Goal: Task Accomplishment & Management: Manage account settings

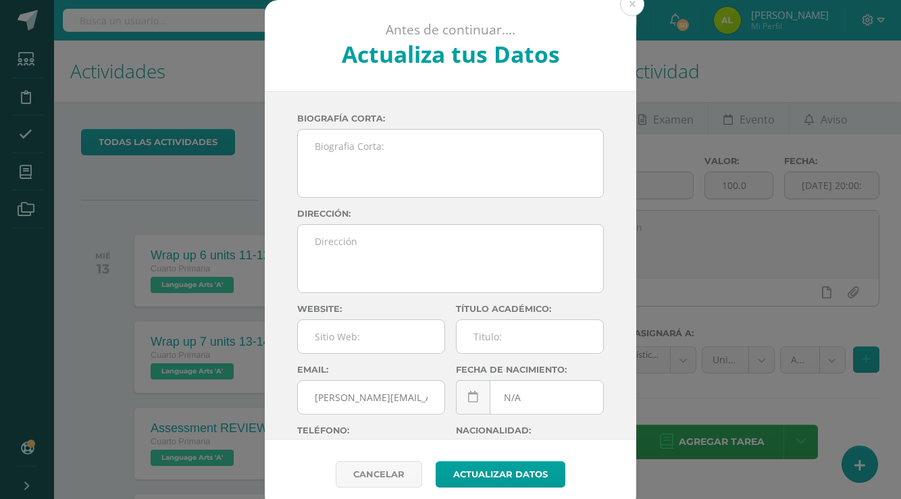
click at [829, 148] on div "Antes de continuar.... Actualiza tus Datos [PERSON_NAME] CnaHawWkMZee39aX5h73aQ…" at bounding box center [450, 254] width 890 height 509
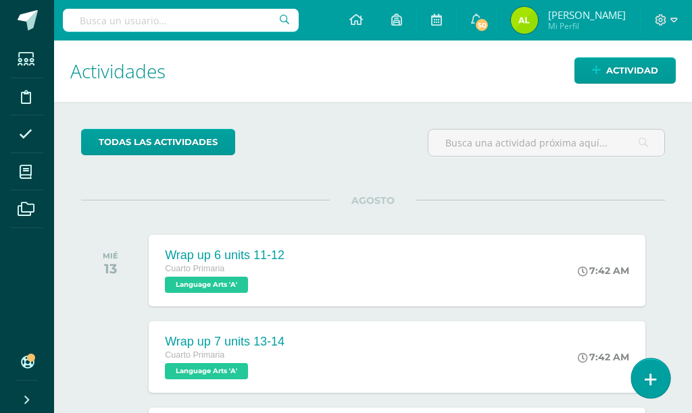
click at [662, 385] on link at bounding box center [650, 378] width 39 height 39
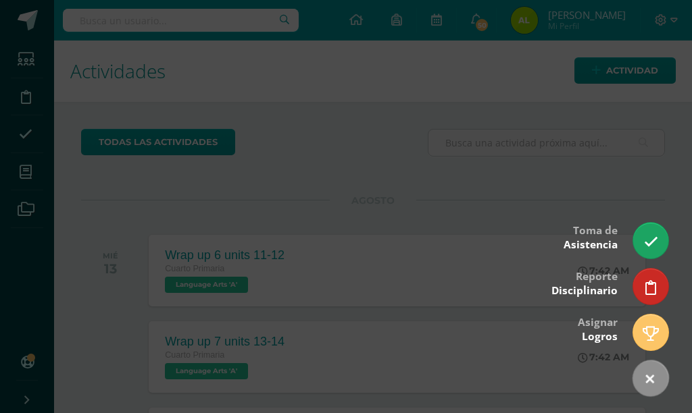
click at [659, 212] on div at bounding box center [346, 206] width 692 height 413
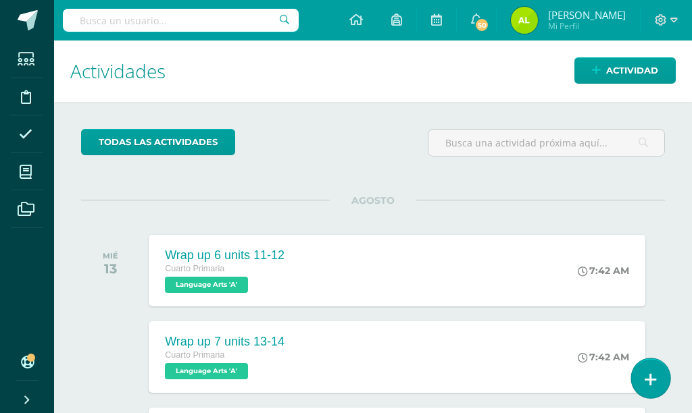
click at [655, 387] on icon at bounding box center [650, 380] width 12 height 16
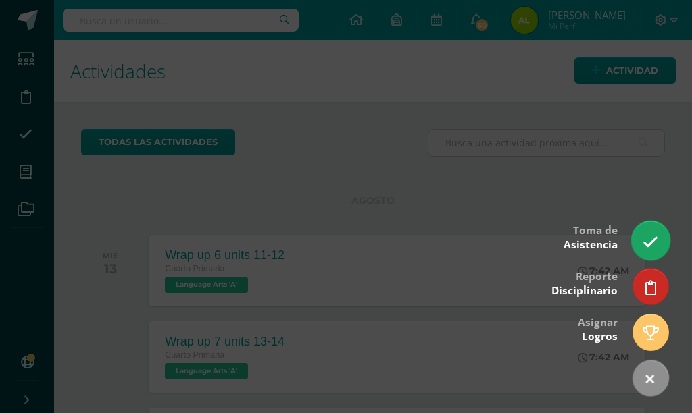
click at [660, 236] on link at bounding box center [650, 240] width 39 height 39
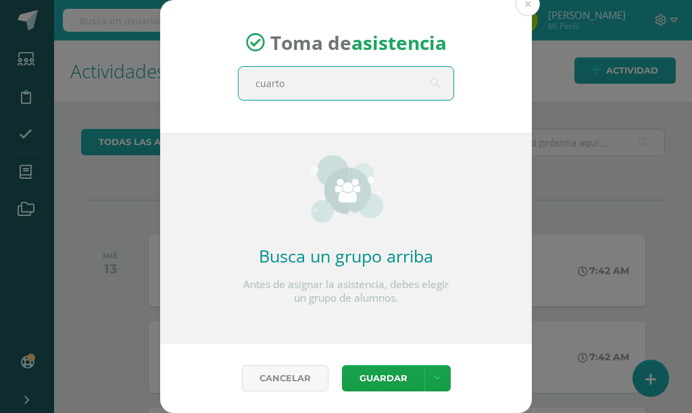
type input "cuarto b"
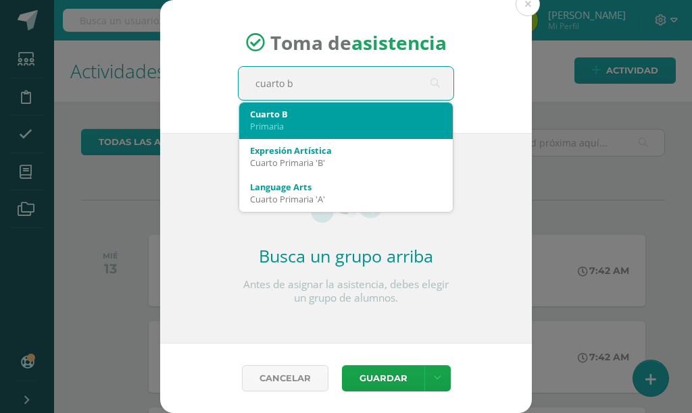
click at [342, 111] on div "Cuarto B" at bounding box center [346, 114] width 192 height 12
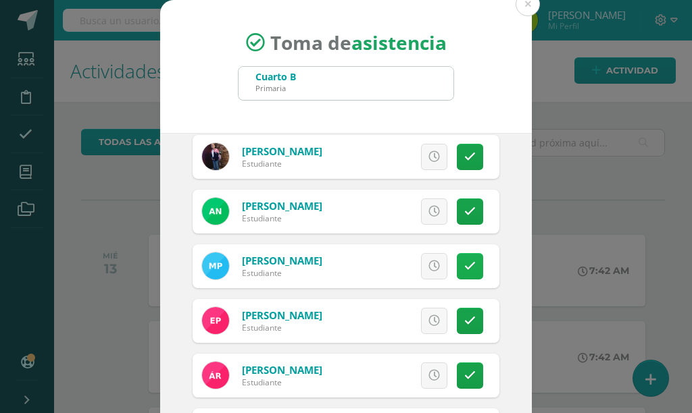
scroll to position [610, 0]
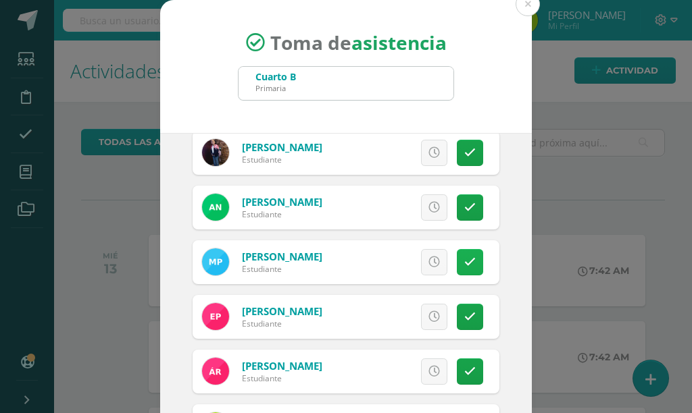
click at [471, 262] on icon at bounding box center [469, 262] width 11 height 11
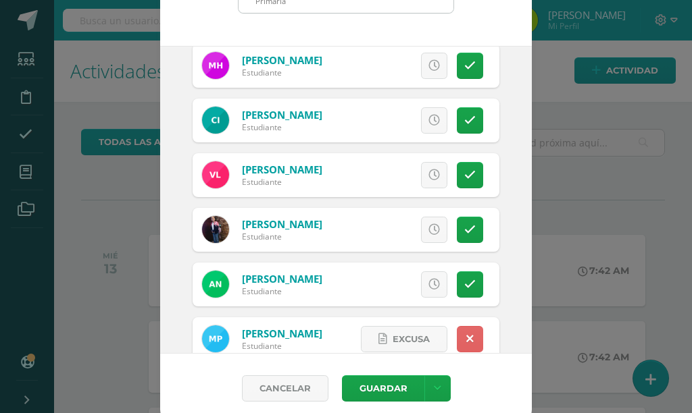
scroll to position [413, 0]
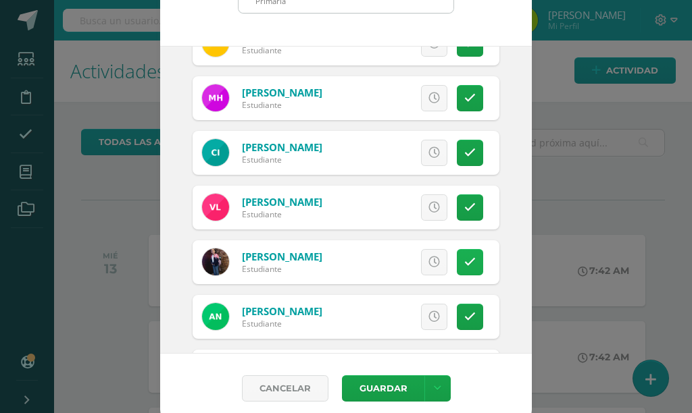
click at [476, 255] on link at bounding box center [470, 262] width 26 height 26
click at [372, 385] on button "Guardar" at bounding box center [383, 389] width 82 height 26
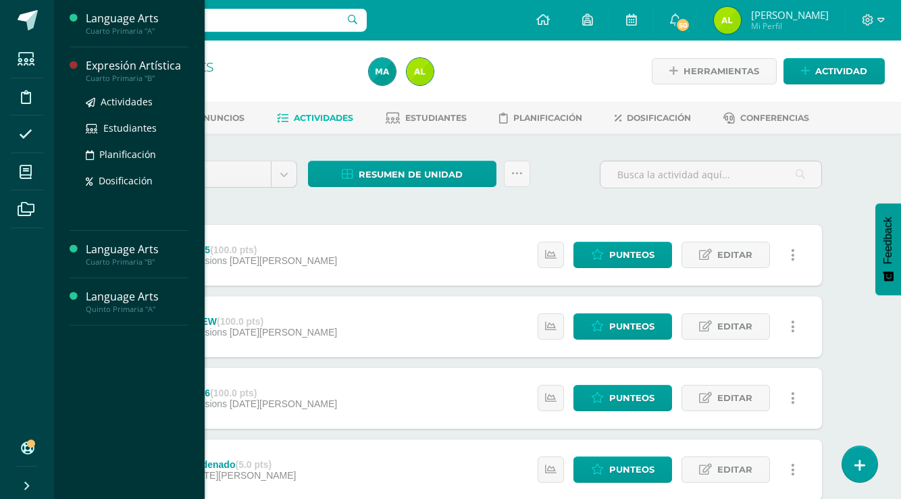
click at [107, 68] on div "Expresión Artística" at bounding box center [137, 66] width 103 height 16
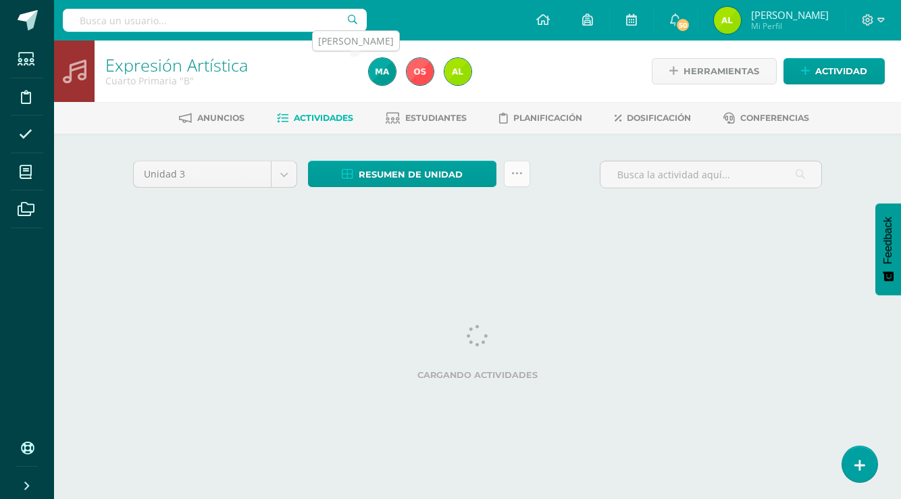
click at [513, 161] on link at bounding box center [517, 174] width 26 height 26
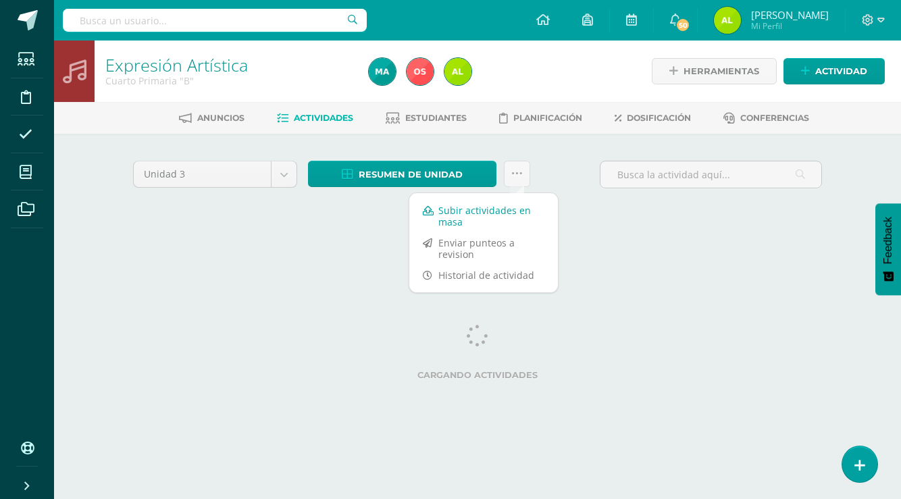
click at [487, 219] on link "Subir actividades en masa" at bounding box center [483, 216] width 149 height 32
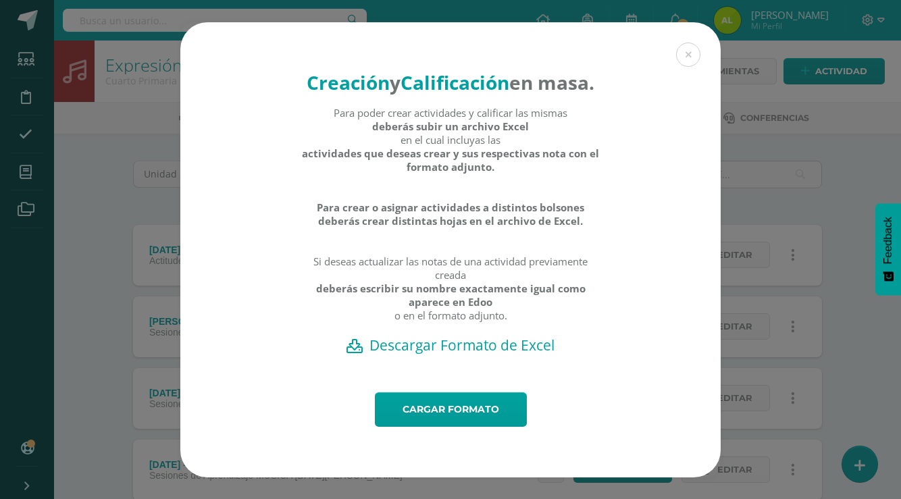
click at [465, 355] on h2 "Descargar Formato de Excel" at bounding box center [450, 345] width 493 height 19
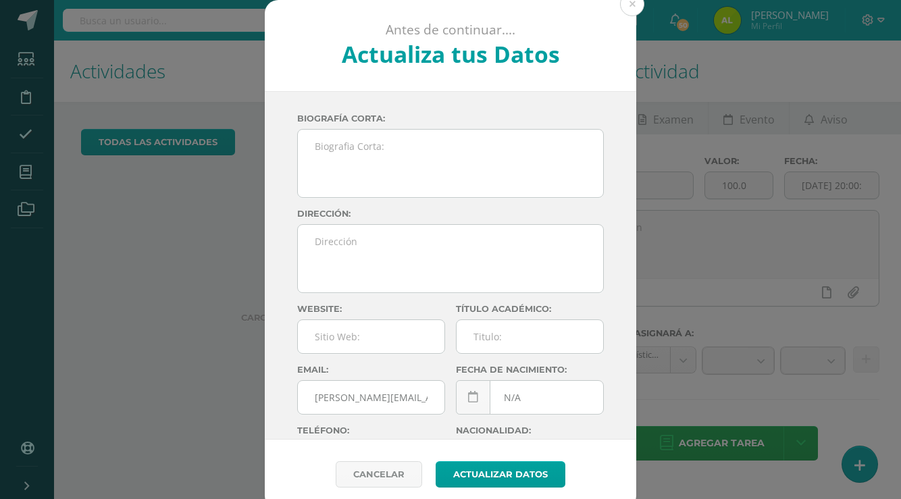
click at [234, 205] on div "Antes de continuar.... Actualiza tus Datos [PERSON_NAME] CnaHawWkMZee39aX5h73aQ…" at bounding box center [450, 254] width 890 height 509
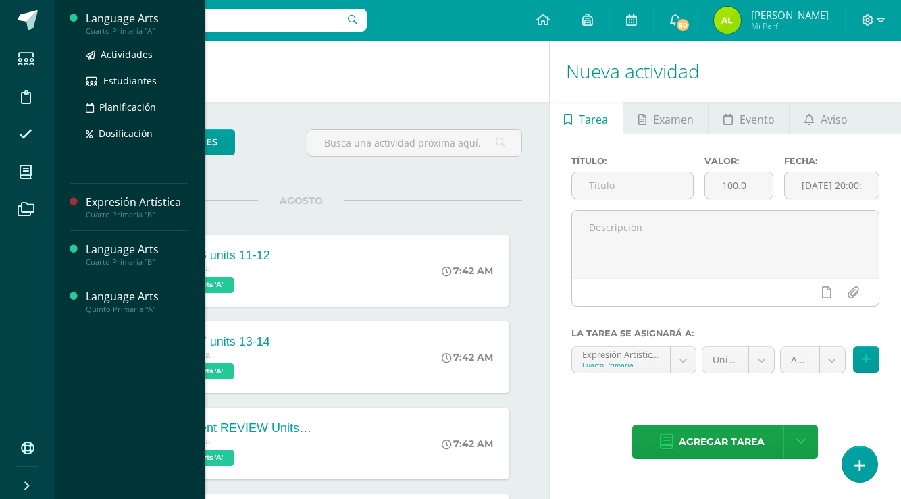
click at [133, 23] on div "Language Arts" at bounding box center [137, 19] width 103 height 16
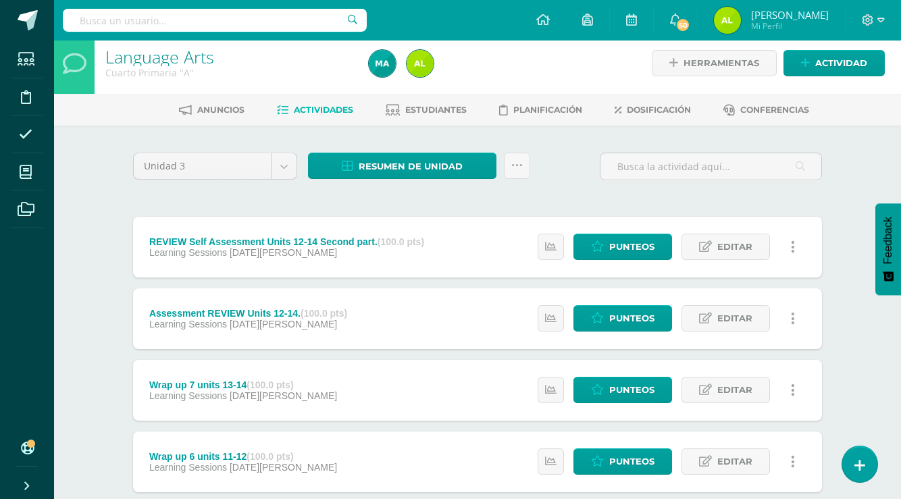
scroll to position [18, 0]
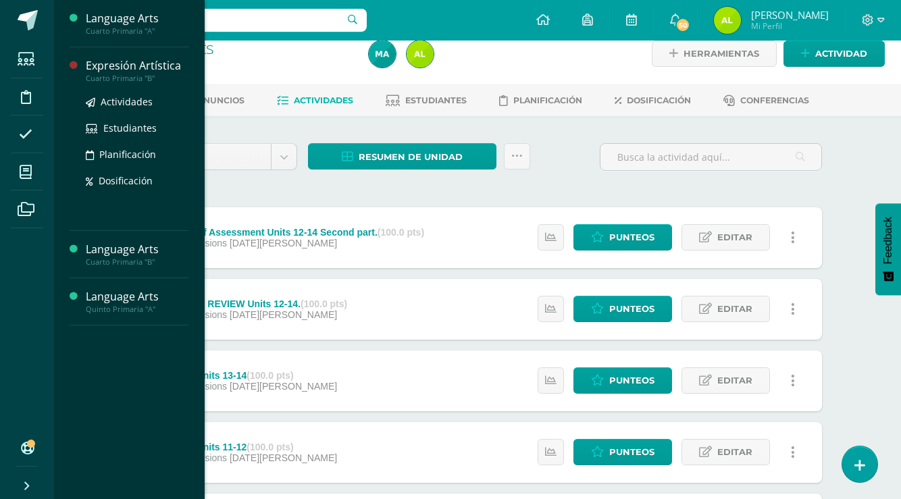
click at [138, 64] on div "Expresión Artística" at bounding box center [137, 66] width 103 height 16
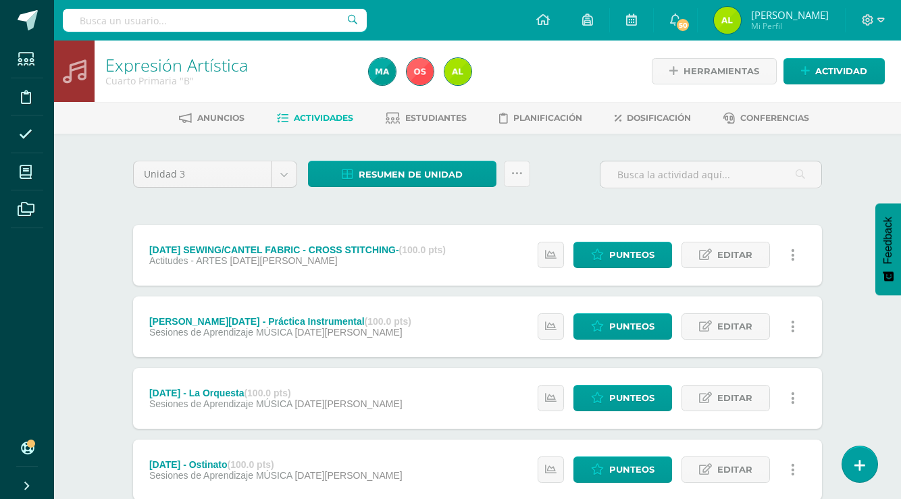
scroll to position [16, 0]
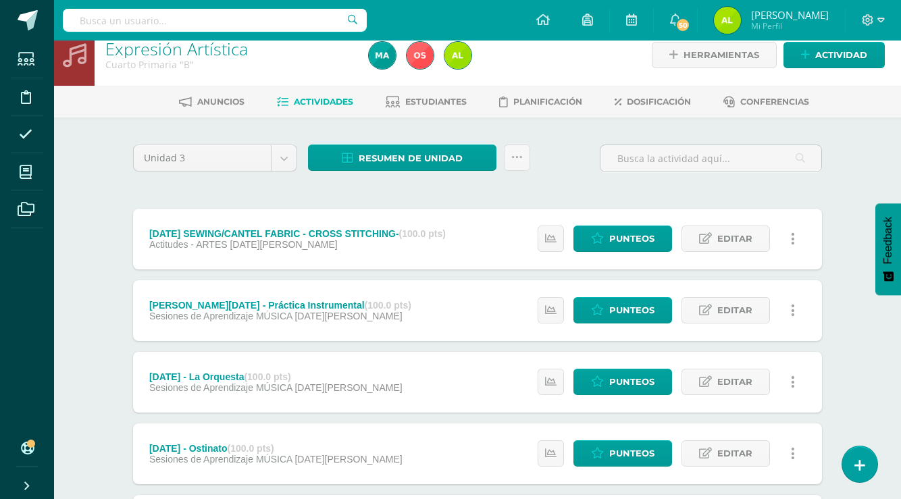
click at [798, 238] on link at bounding box center [792, 239] width 26 height 26
click at [755, 301] on link "Eliminar" at bounding box center [767, 303] width 138 height 21
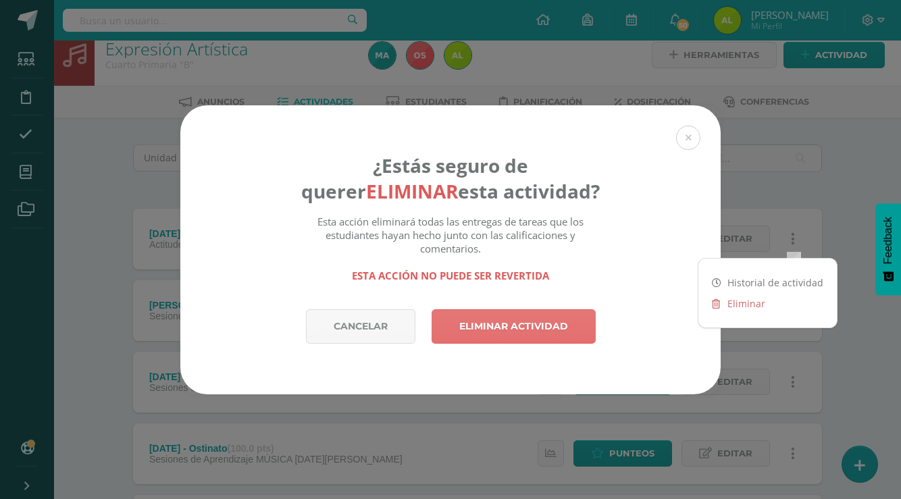
click at [567, 324] on link "Eliminar actividad" at bounding box center [514, 326] width 164 height 34
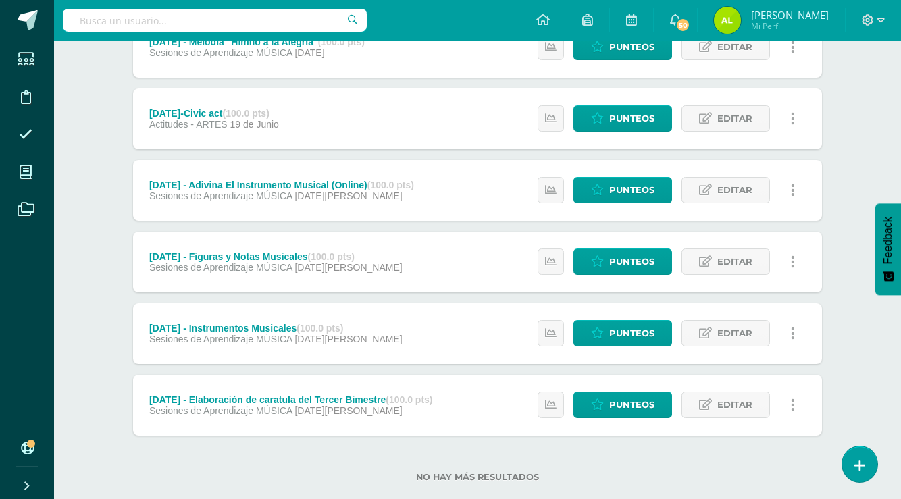
scroll to position [498, 0]
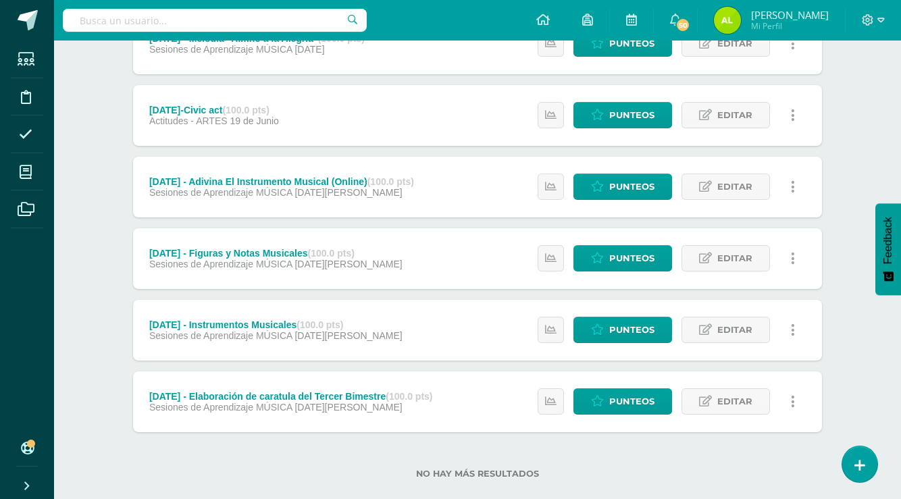
click at [788, 116] on link at bounding box center [792, 115] width 26 height 26
click at [759, 180] on link "Eliminar" at bounding box center [767, 180] width 138 height 21
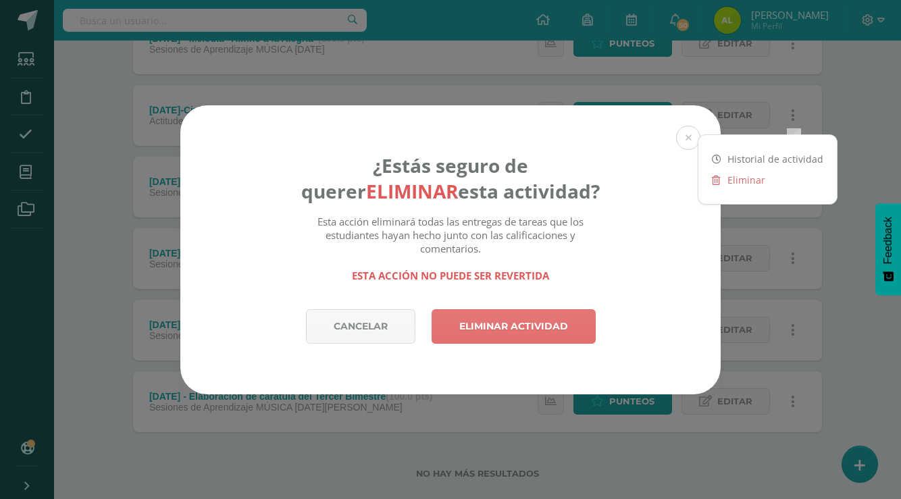
click at [559, 339] on link "Eliminar actividad" at bounding box center [514, 326] width 164 height 34
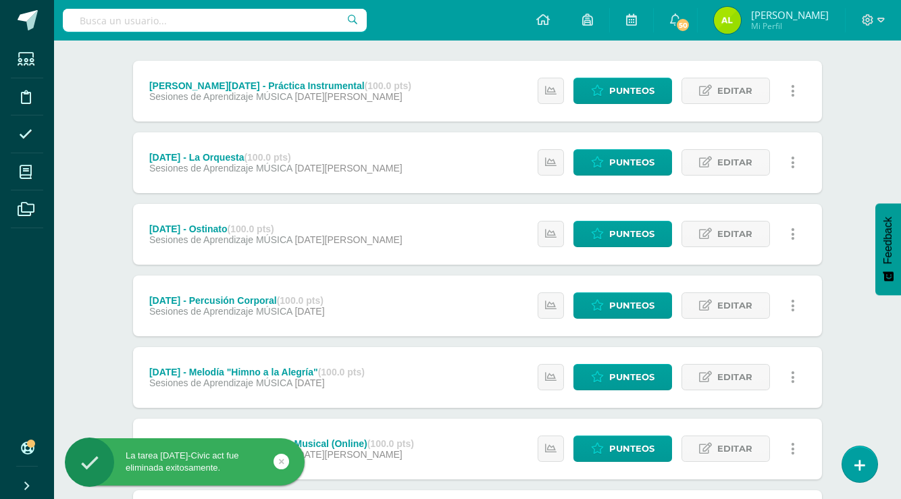
scroll to position [166, 0]
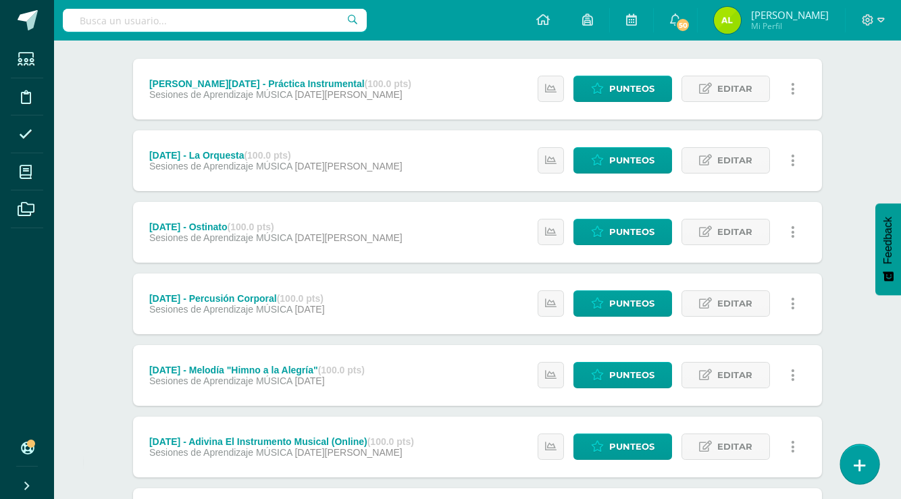
click at [861, 478] on link at bounding box center [859, 463] width 39 height 39
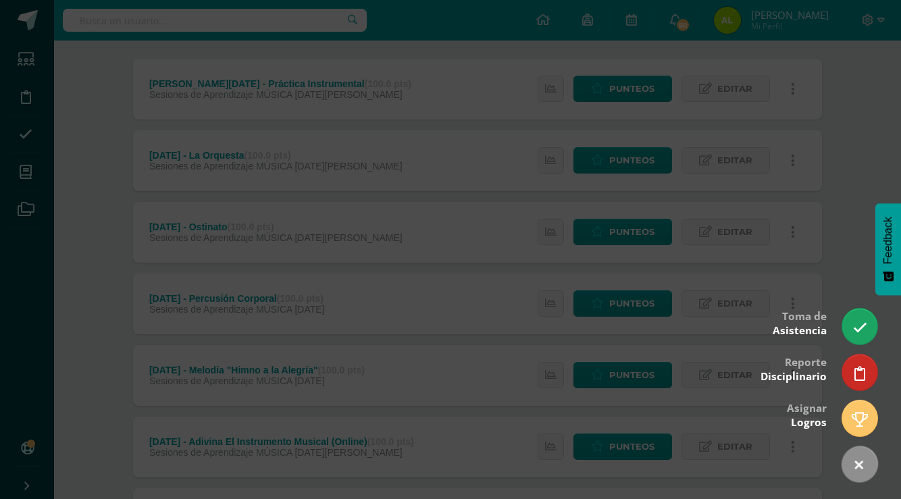
click at [580, 376] on div at bounding box center [450, 249] width 901 height 499
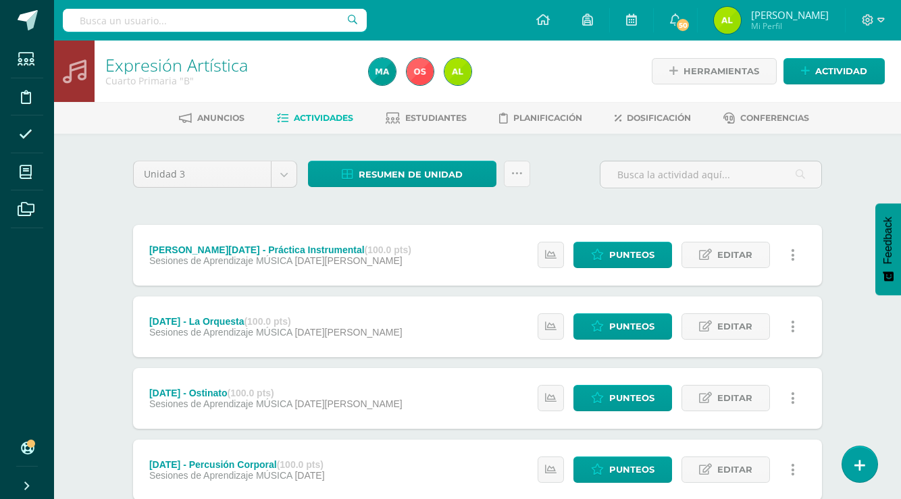
scroll to position [0, 0]
click at [523, 180] on link at bounding box center [517, 174] width 26 height 26
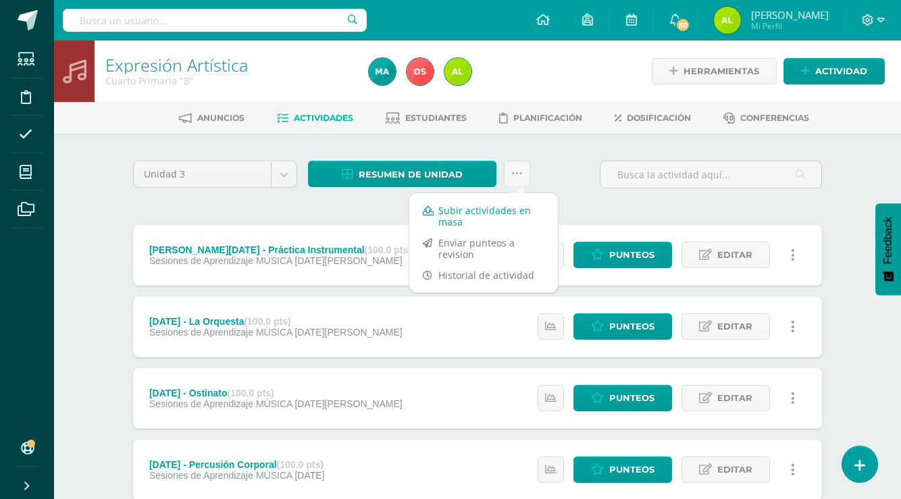
click at [484, 205] on link "Subir actividades en masa" at bounding box center [483, 216] width 149 height 32
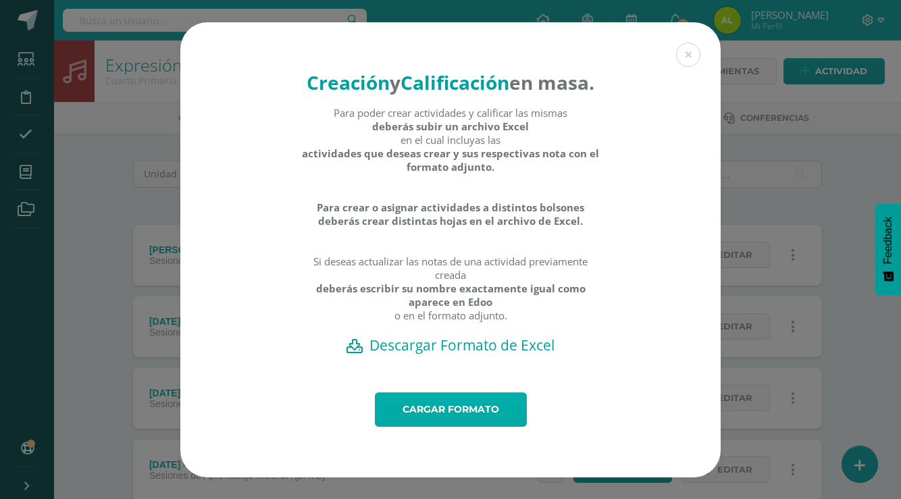
click at [428, 427] on link "Cargar formato" at bounding box center [451, 409] width 152 height 34
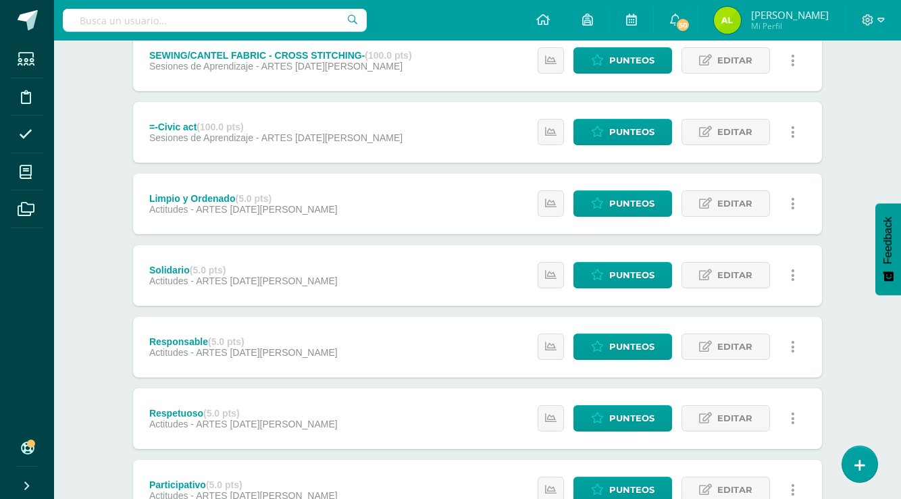
scroll to position [224, 0]
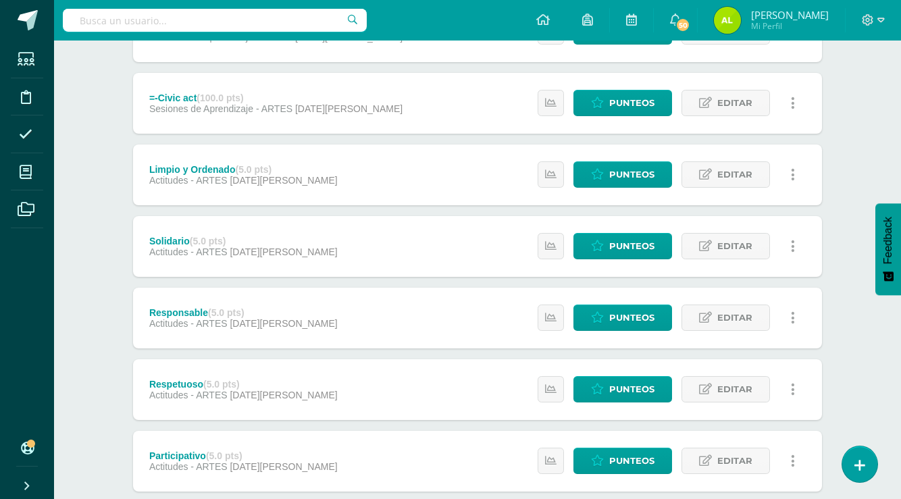
click at [745, 5] on link "[PERSON_NAME] Mi Perfil" at bounding box center [771, 20] width 147 height 41
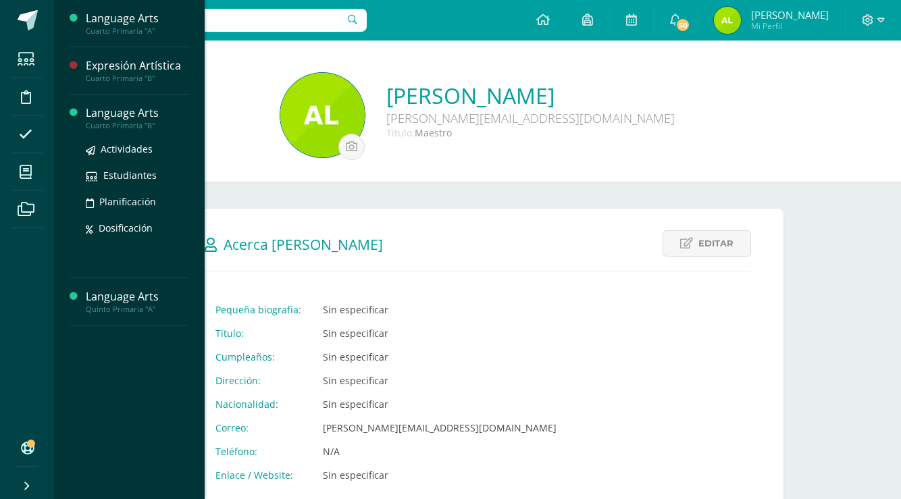
click at [141, 113] on div "Language Arts" at bounding box center [137, 113] width 103 height 16
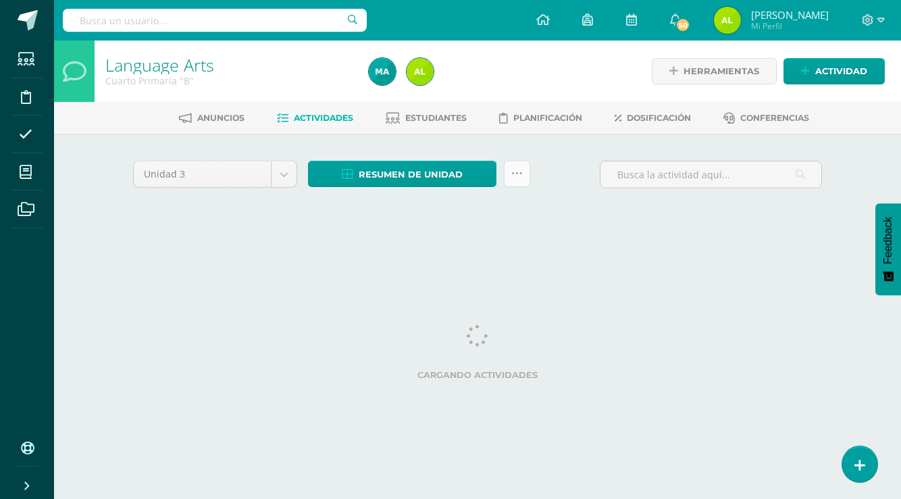
click at [509, 180] on link at bounding box center [517, 174] width 26 height 26
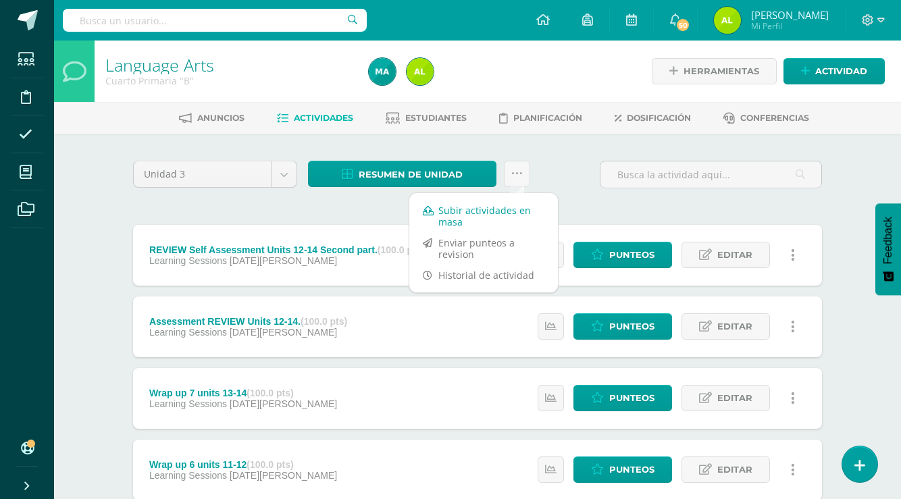
click at [505, 219] on link "Subir actividades en masa" at bounding box center [483, 216] width 149 height 32
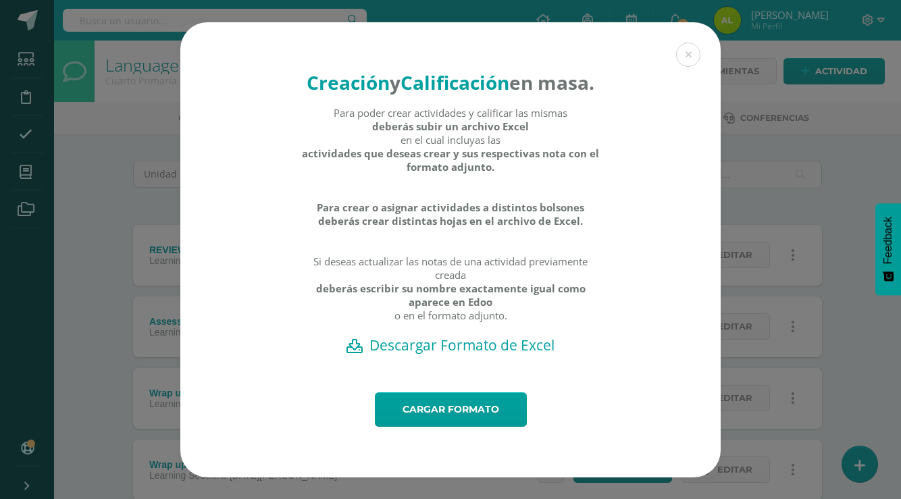
click at [407, 355] on h2 "Descargar Formato de Excel" at bounding box center [450, 345] width 493 height 19
click at [699, 43] on button at bounding box center [688, 55] width 24 height 24
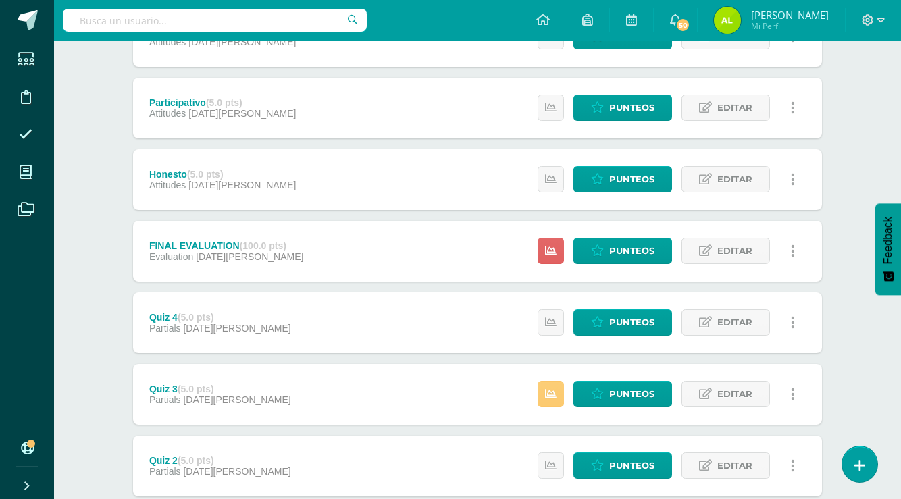
scroll to position [865, 0]
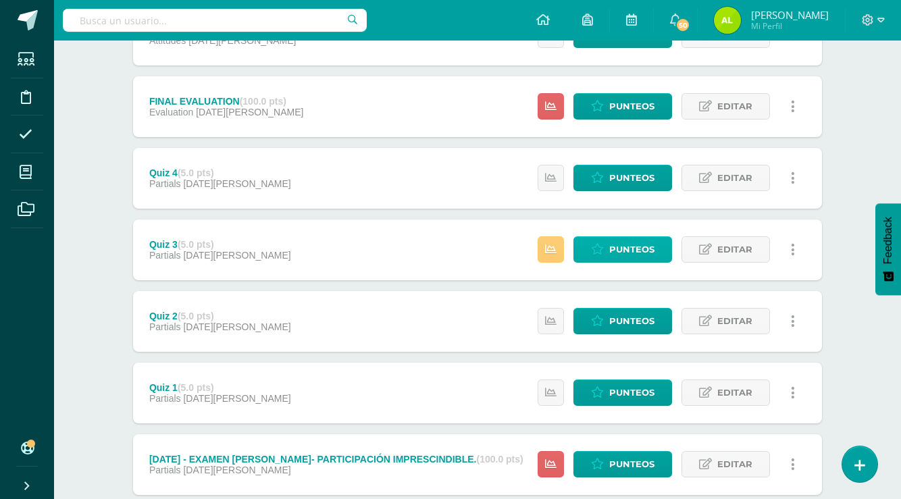
click at [639, 256] on span "Punteos" at bounding box center [631, 249] width 45 height 25
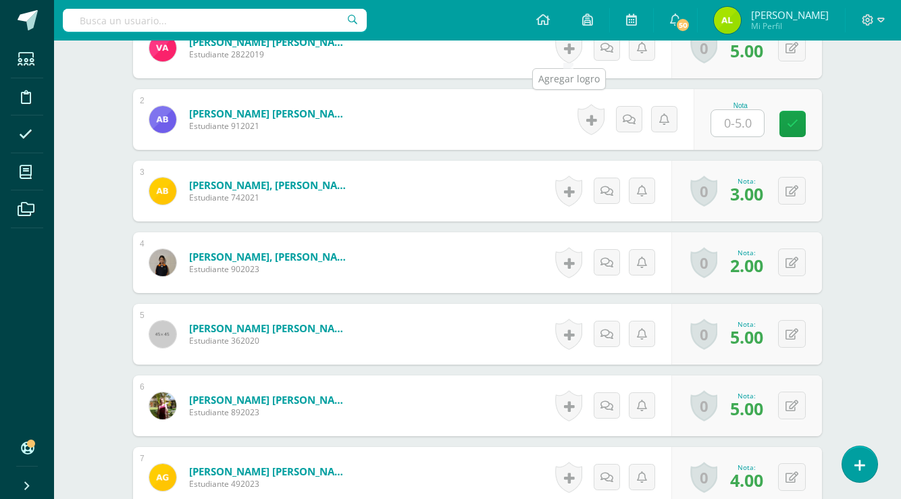
scroll to position [465, 0]
click at [735, 118] on input "text" at bounding box center [737, 122] width 53 height 26
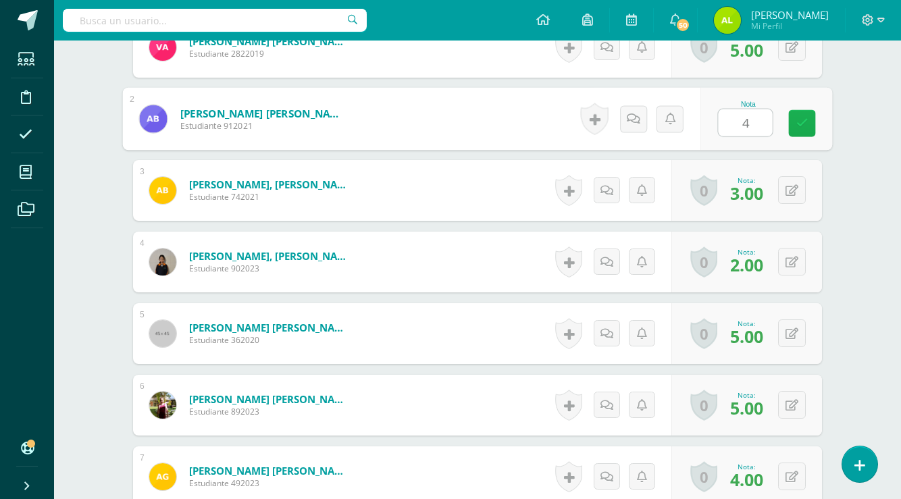
scroll to position [466, 0]
type input "4.00"
click at [802, 125] on icon at bounding box center [802, 122] width 12 height 11
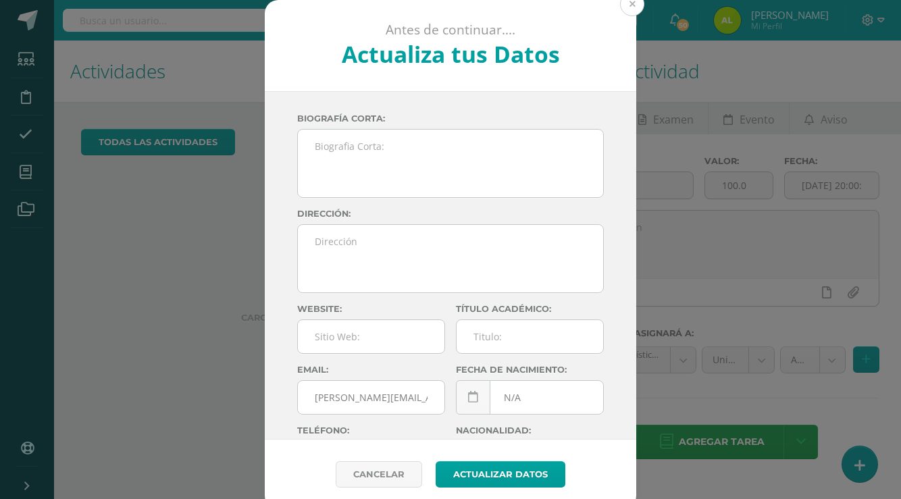
click at [634, 14] on button at bounding box center [632, 4] width 24 height 24
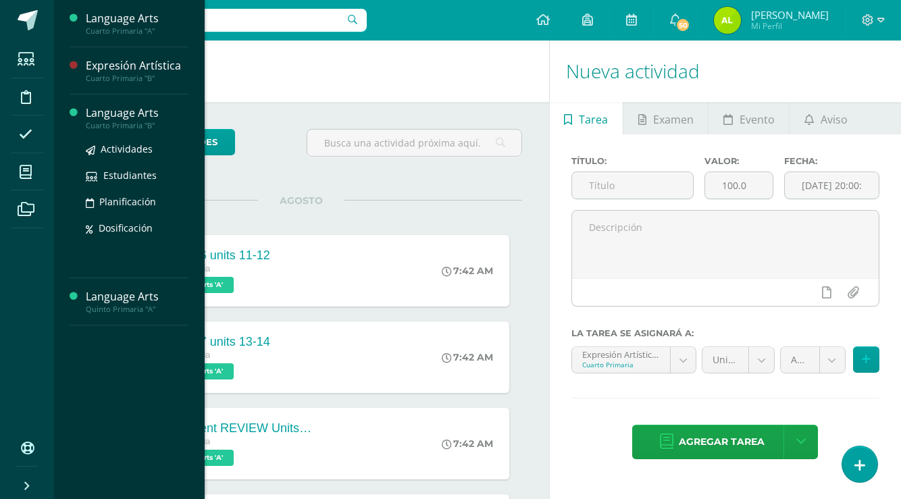
click at [136, 117] on div "Language Arts" at bounding box center [137, 113] width 103 height 16
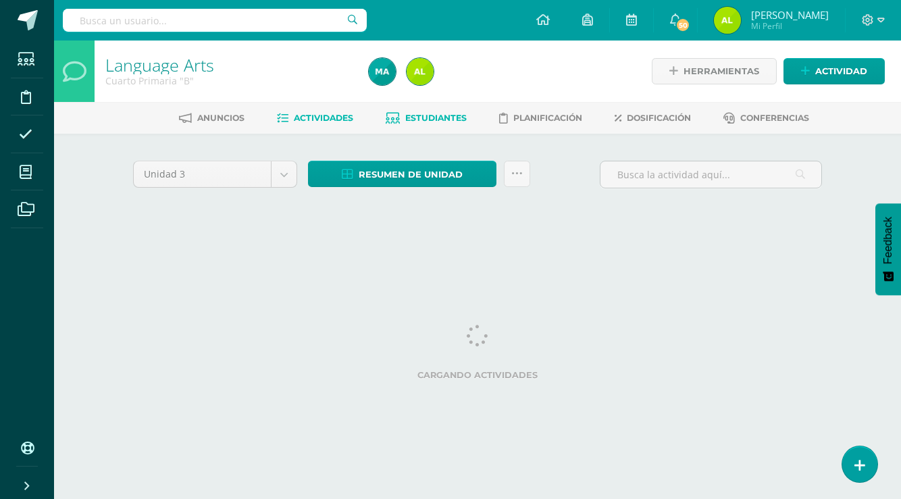
click at [444, 110] on link "Estudiantes" at bounding box center [426, 118] width 81 height 22
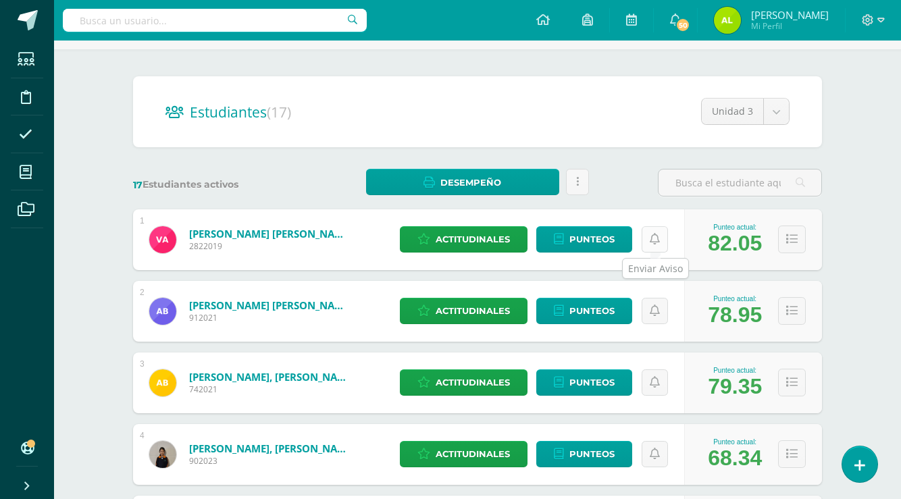
scroll to position [94, 0]
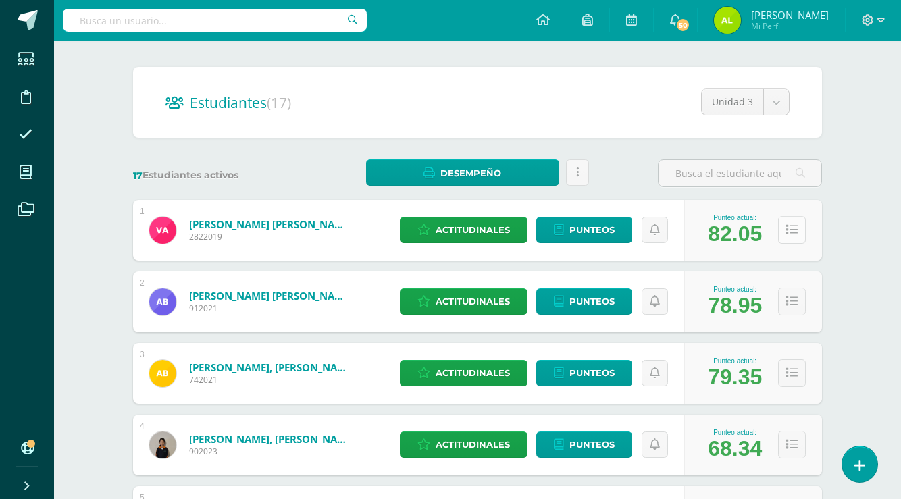
click at [804, 230] on button at bounding box center [792, 230] width 28 height 28
click at [607, 238] on span "Punteos" at bounding box center [591, 229] width 45 height 25
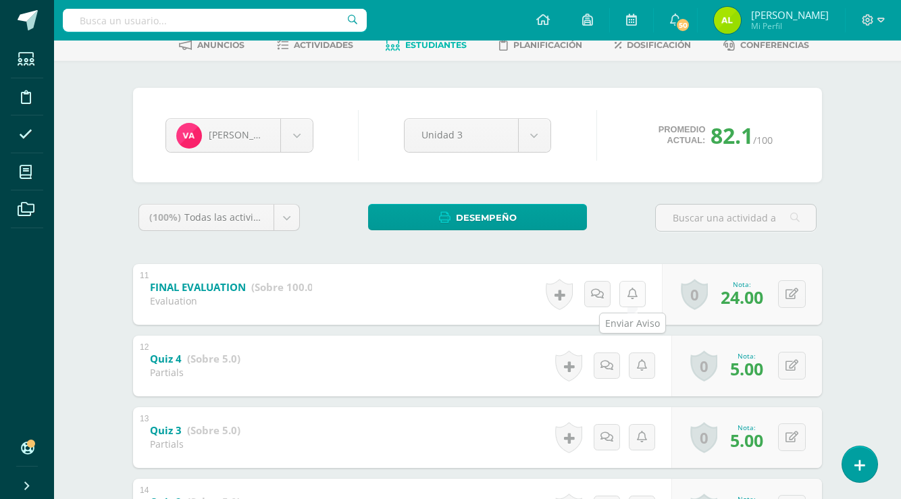
scroll to position [72, 1]
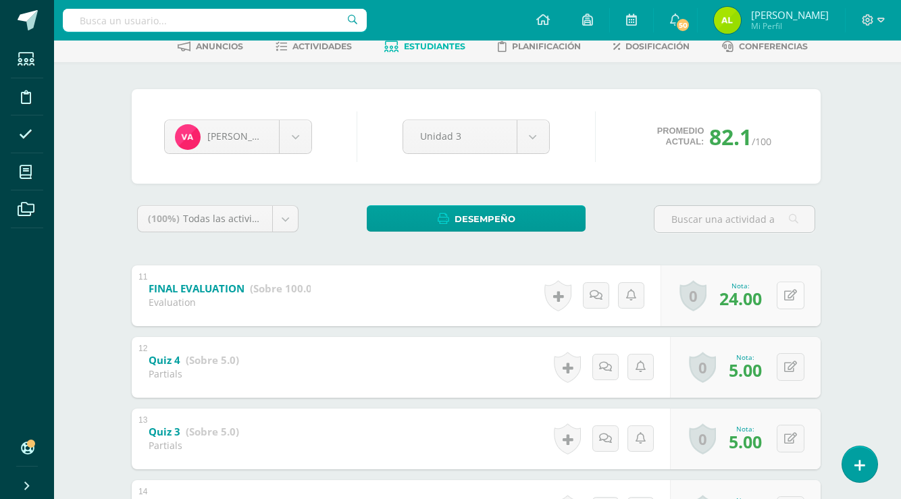
click at [785, 303] on button at bounding box center [791, 296] width 28 height 28
click at [798, 296] on link at bounding box center [791, 295] width 26 height 26
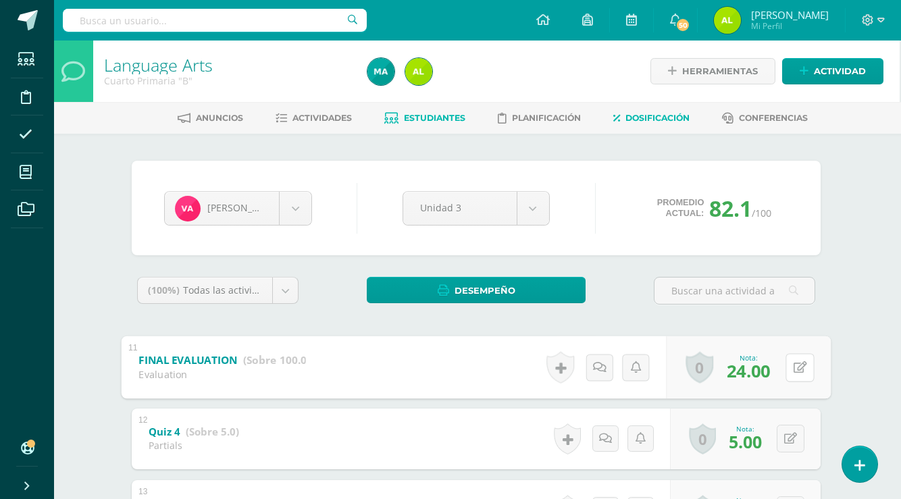
scroll to position [0, 1]
click at [407, 122] on span "Estudiantes" at bounding box center [434, 118] width 61 height 10
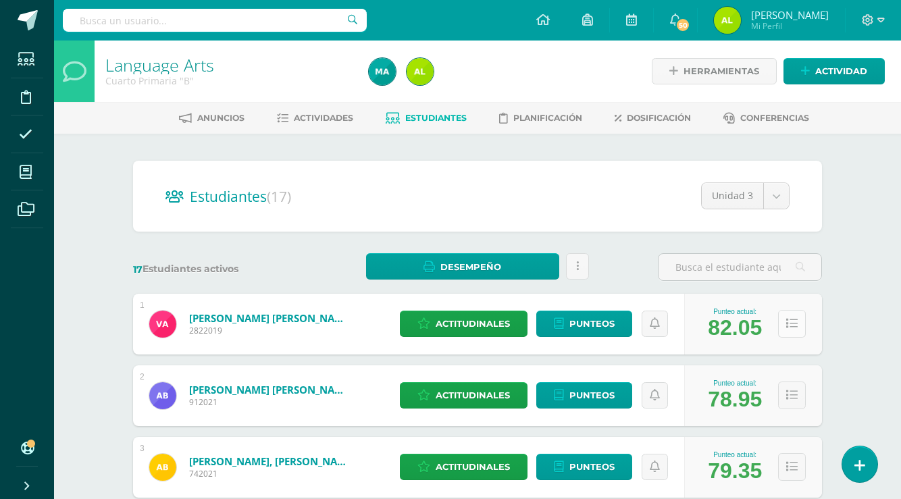
click at [790, 334] on button at bounding box center [792, 324] width 28 height 28
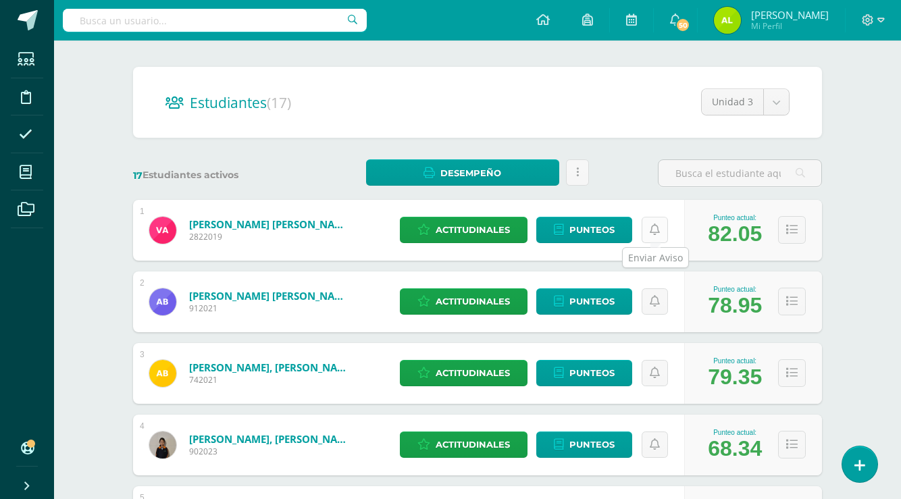
scroll to position [96, 0]
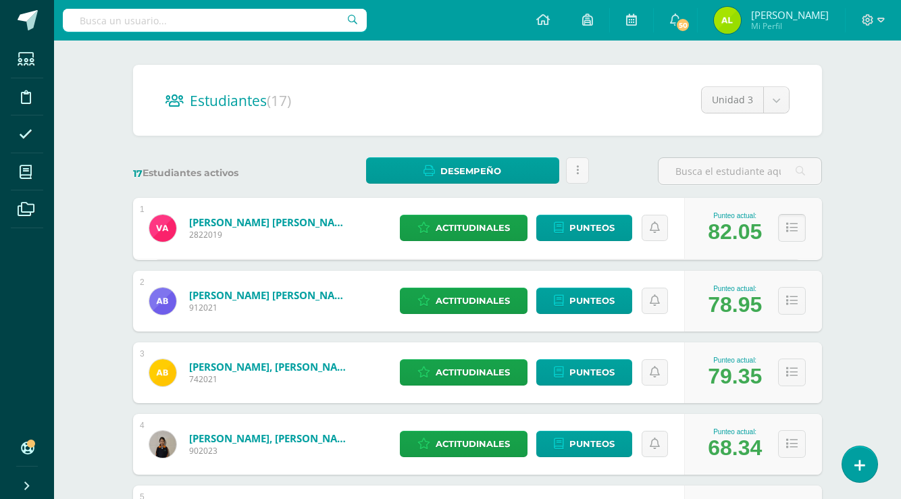
click at [777, 232] on div "Punteo actual: 82.05" at bounding box center [753, 228] width 138 height 61
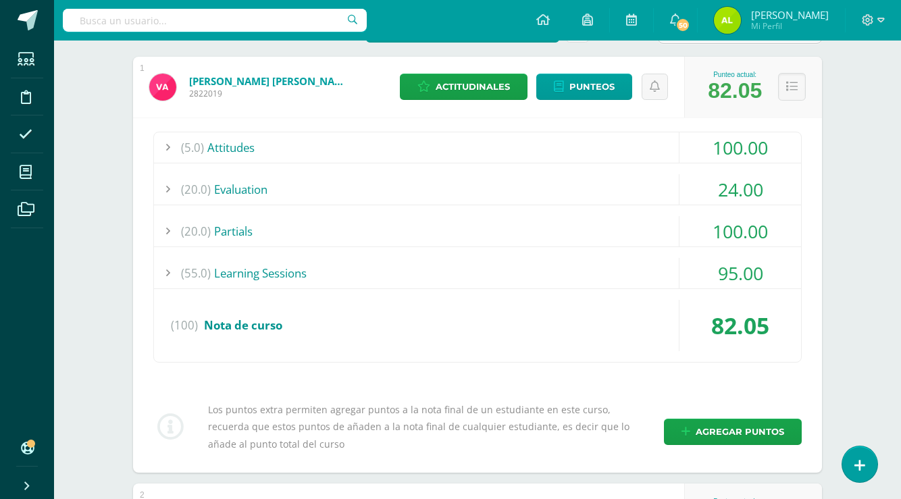
scroll to position [230, 0]
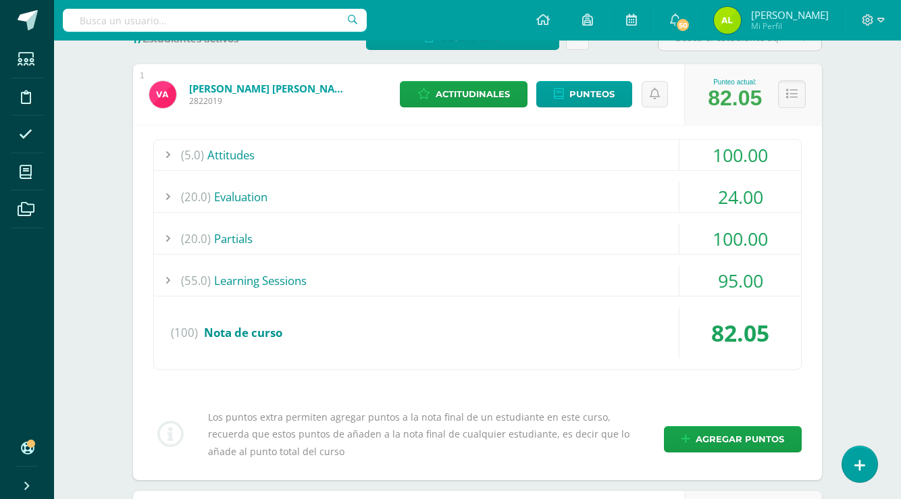
click at [486, 323] on div "(100) Nota de curso" at bounding box center [477, 332] width 647 height 51
click at [168, 158] on div at bounding box center [167, 155] width 27 height 30
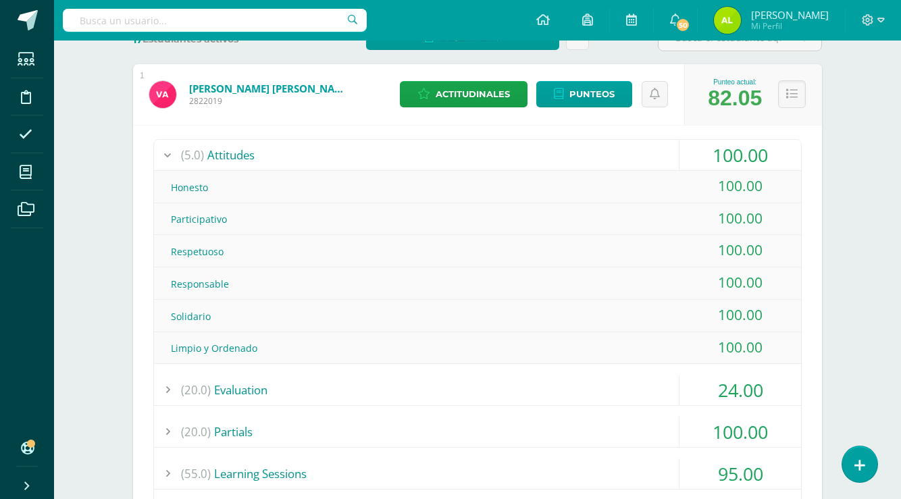
click at [168, 158] on div at bounding box center [167, 155] width 27 height 30
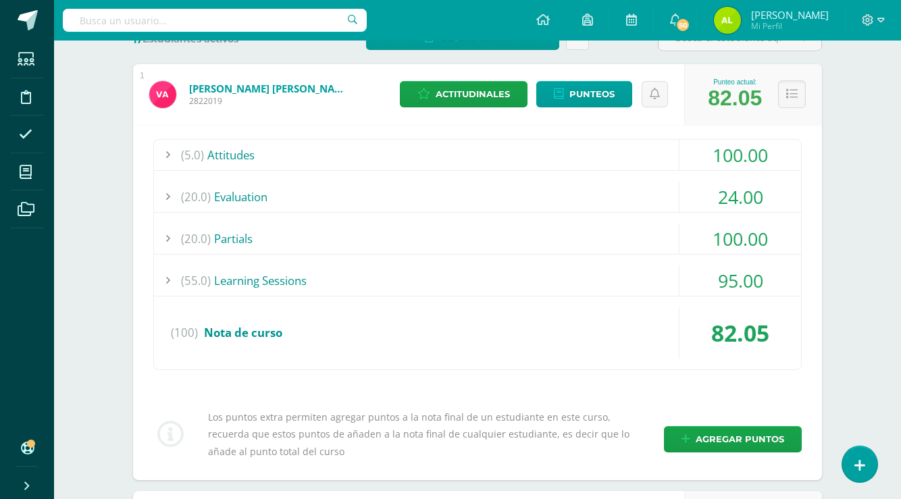
click at [168, 151] on div at bounding box center [167, 155] width 27 height 30
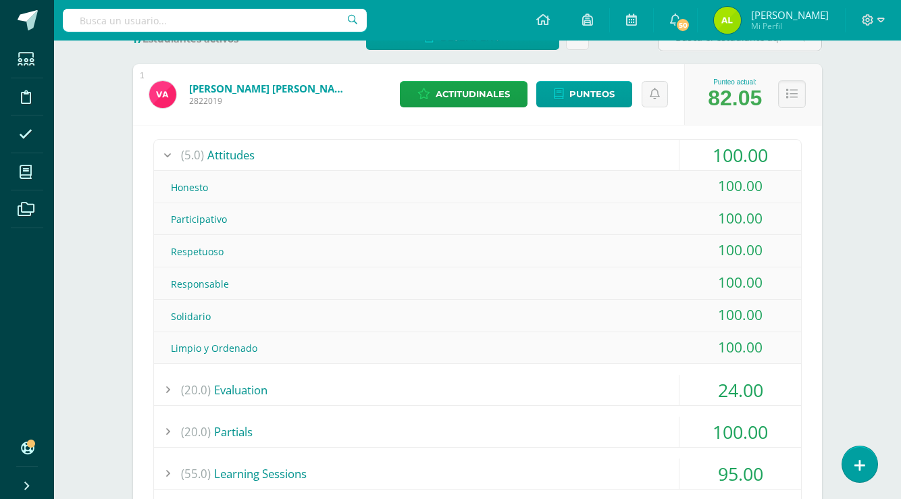
click at [169, 151] on div at bounding box center [167, 155] width 27 height 30
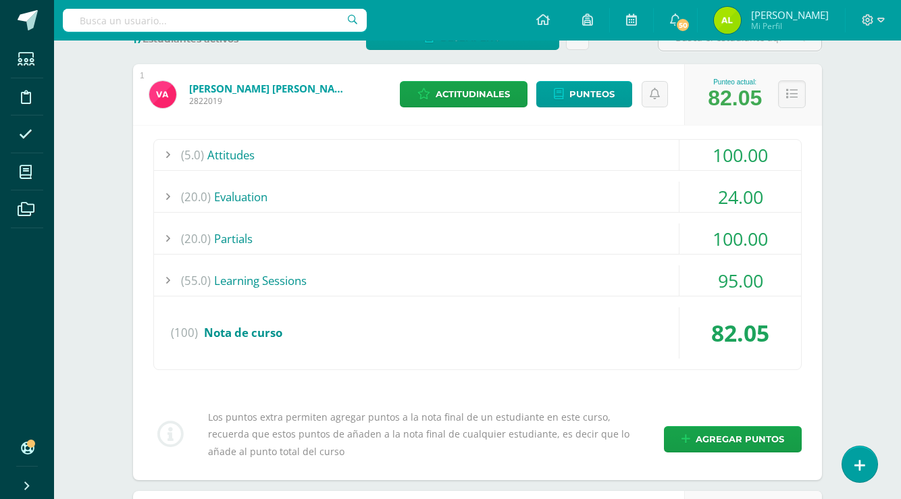
click at [162, 280] on div at bounding box center [167, 280] width 27 height 30
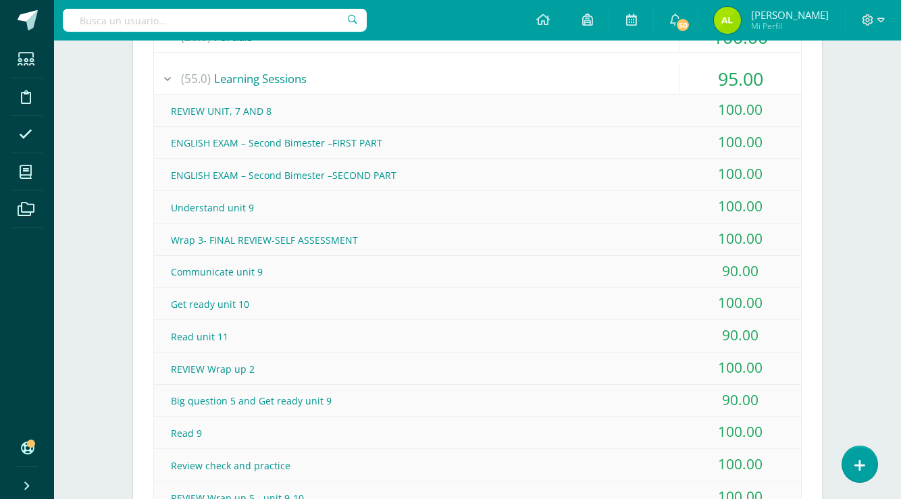
scroll to position [292, 0]
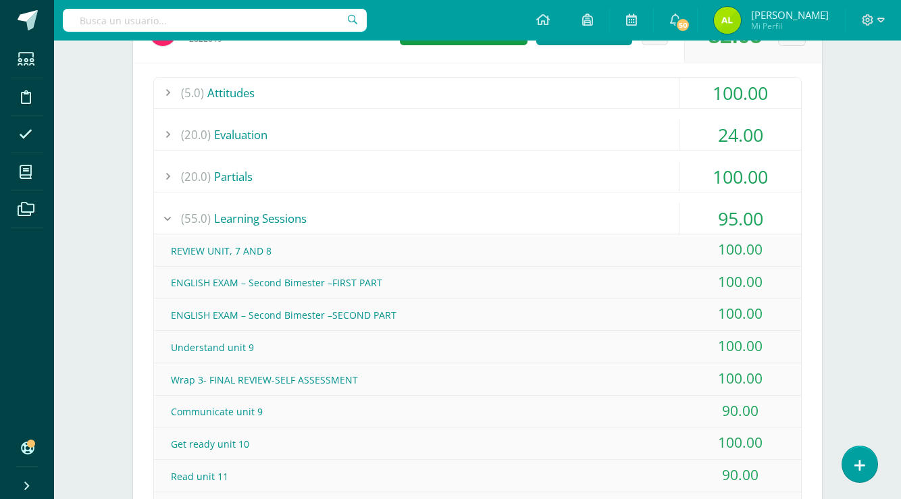
click at [176, 220] on div at bounding box center [167, 218] width 27 height 30
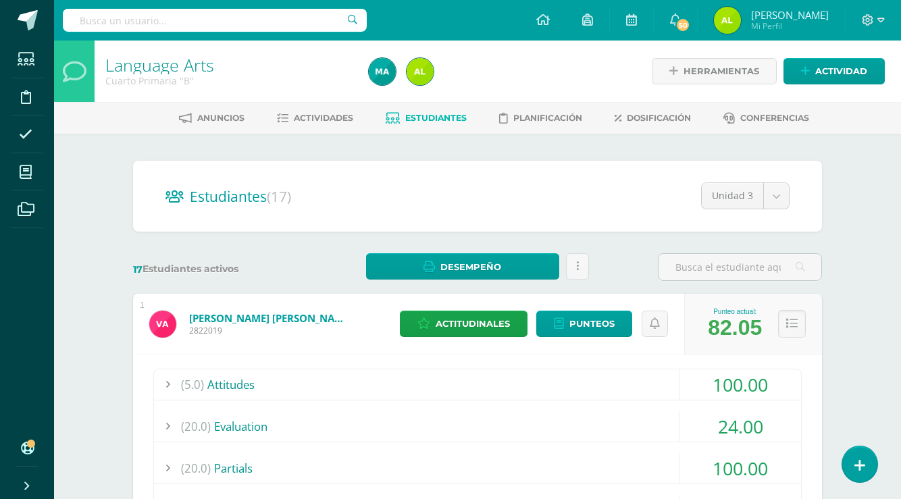
scroll to position [0, 0]
